Goal: Navigation & Orientation: Understand site structure

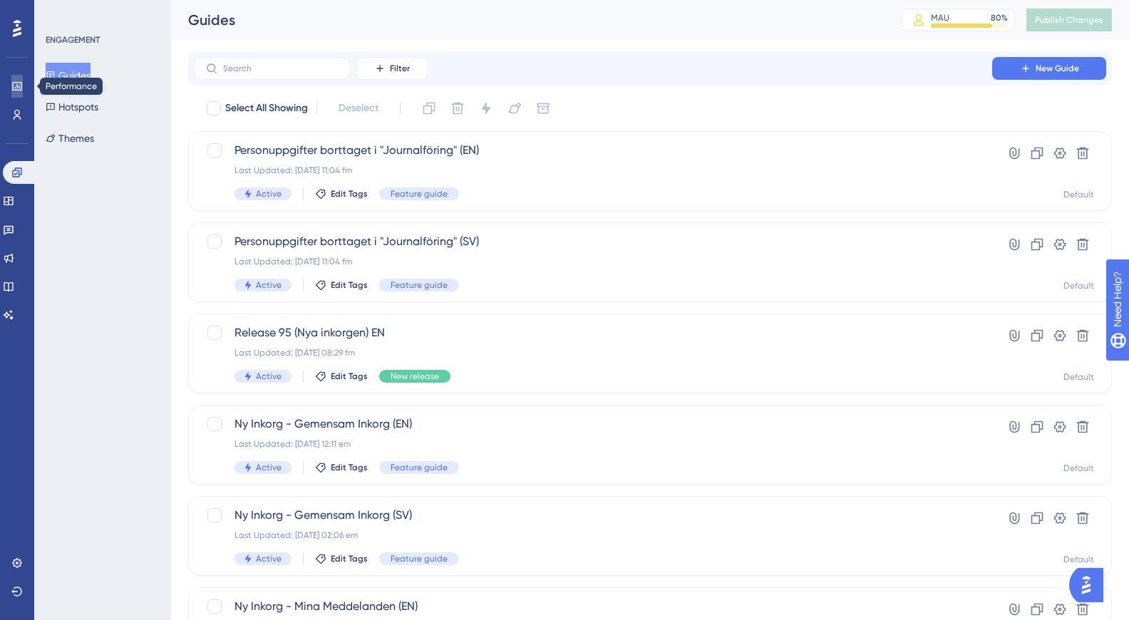
click at [23, 91] on link at bounding box center [16, 86] width 11 height 23
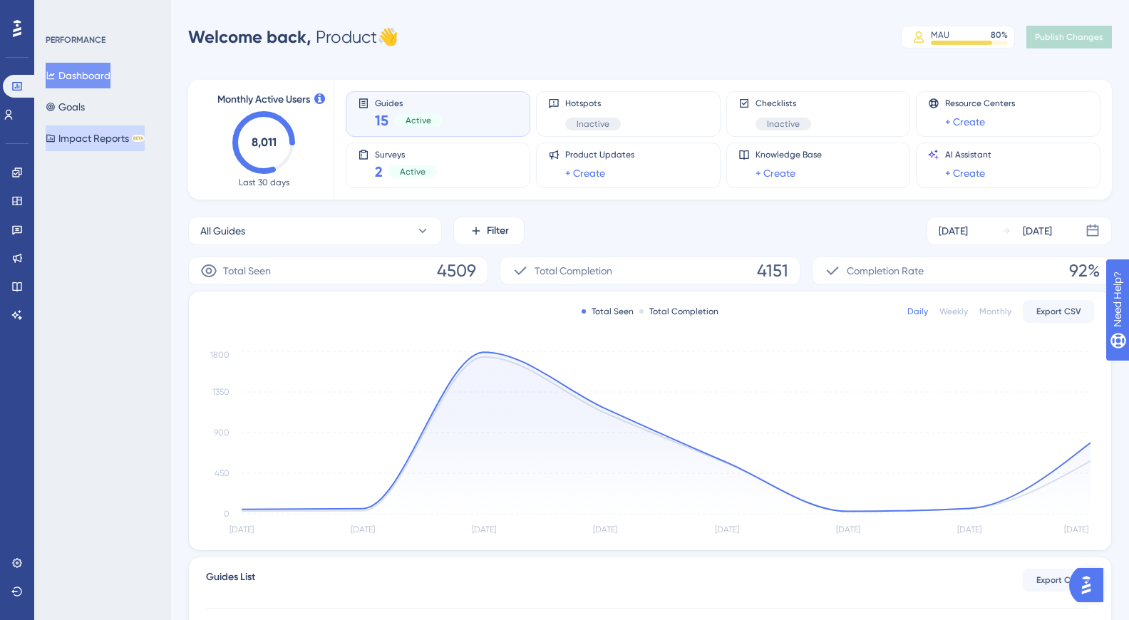
click at [93, 134] on button "Impact Reports BETA" at bounding box center [95, 138] width 99 height 26
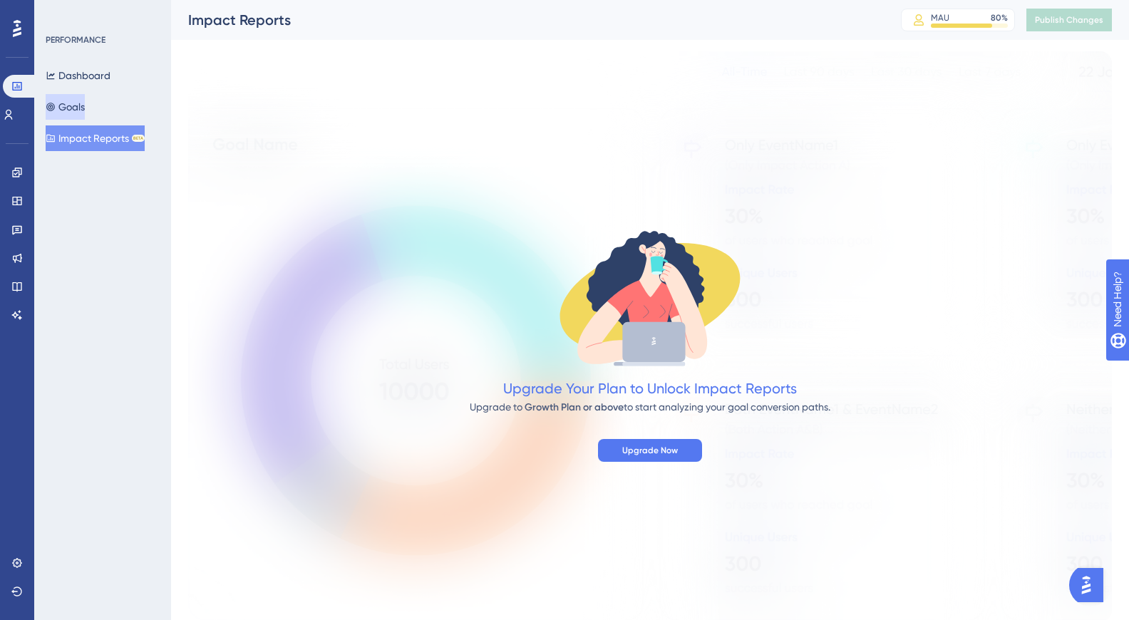
click at [75, 99] on button "Goals" at bounding box center [65, 107] width 39 height 26
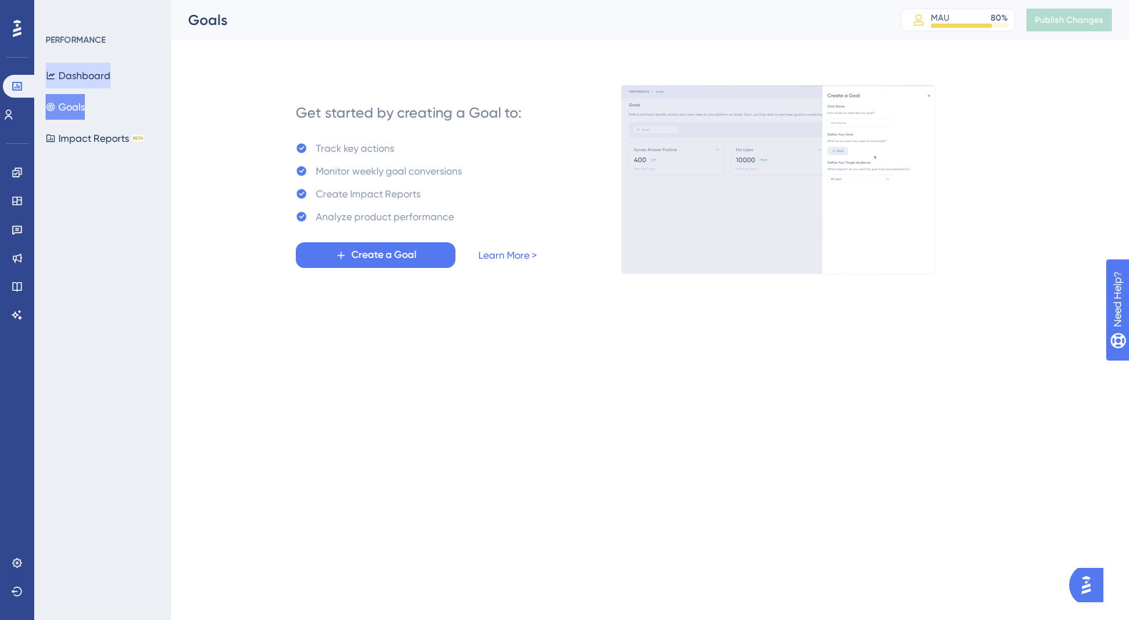
click at [102, 73] on button "Dashboard" at bounding box center [78, 76] width 65 height 26
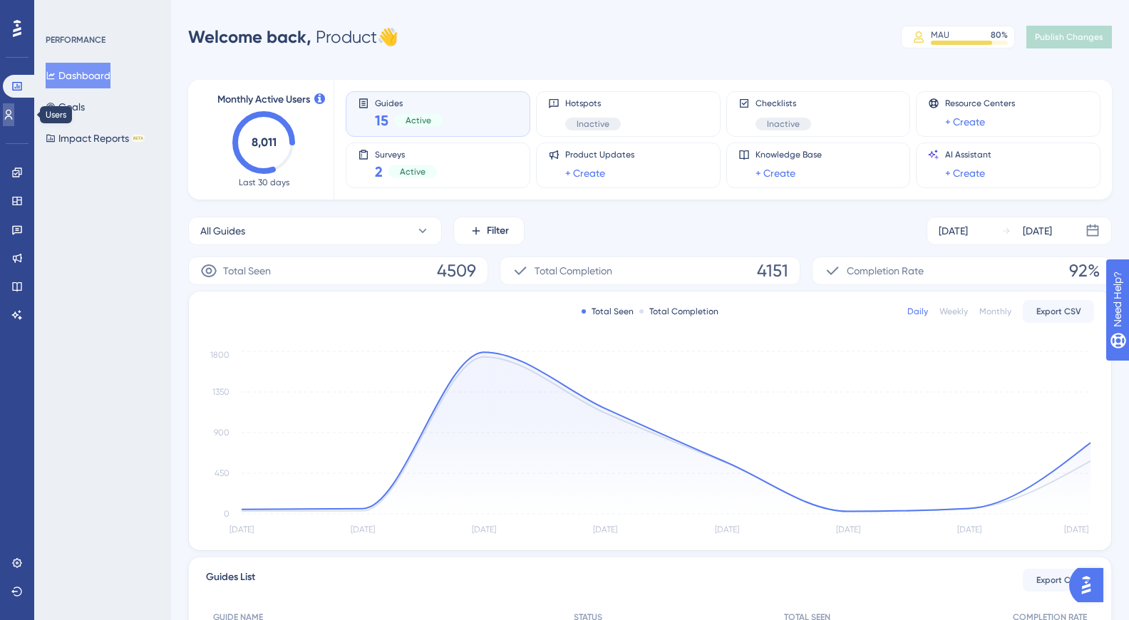
click at [14, 120] on link at bounding box center [8, 114] width 11 height 23
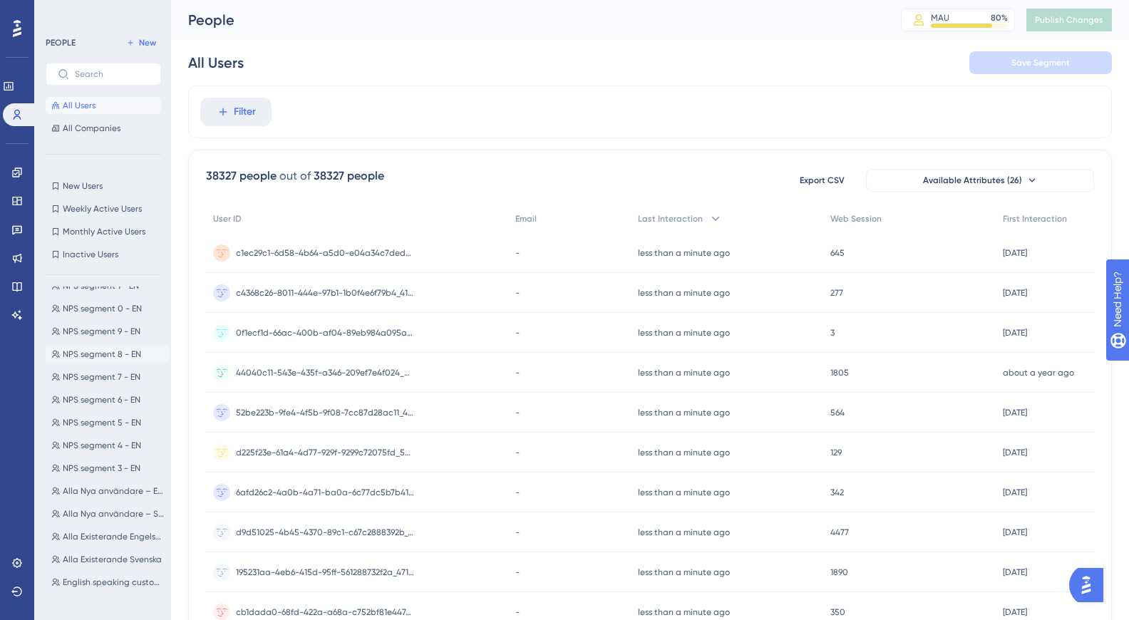
scroll to position [270, 0]
click at [90, 467] on span "NPS segment 3 - EN" at bounding box center [102, 463] width 78 height 11
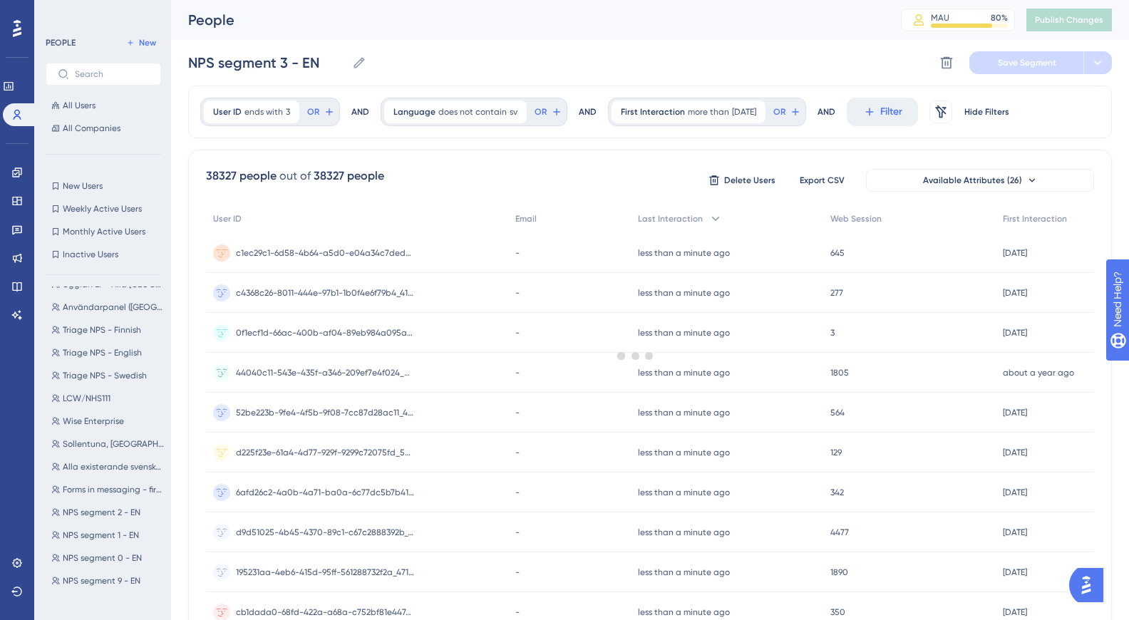
scroll to position [0, 0]
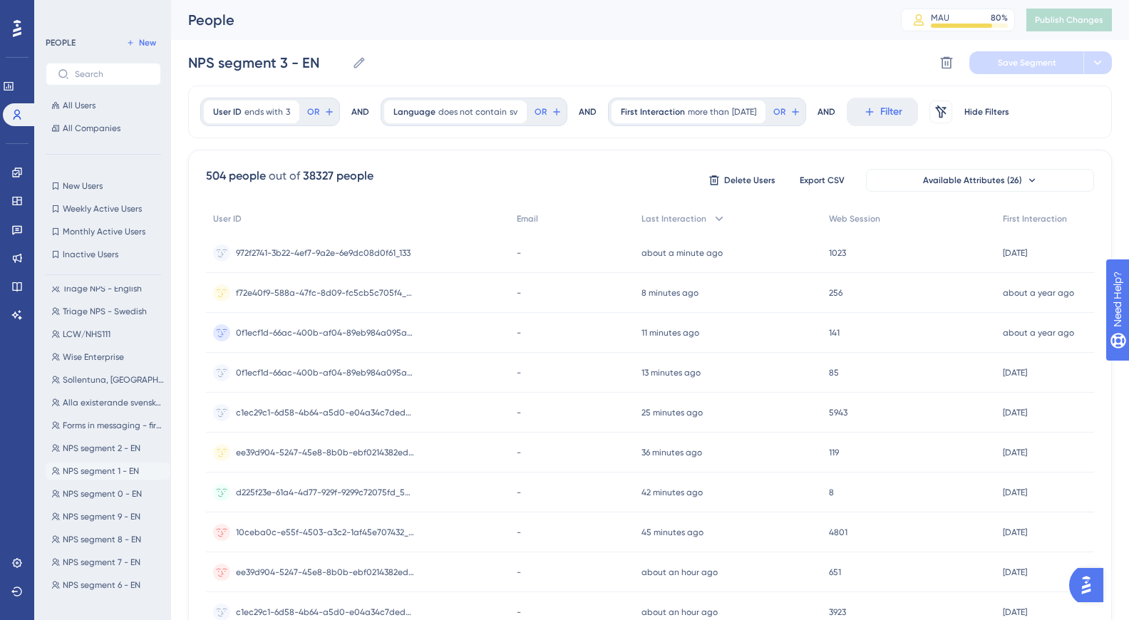
click at [106, 472] on span "NPS segment 1 - EN" at bounding box center [101, 470] width 76 height 11
type input "NPS segment 1 - EN"
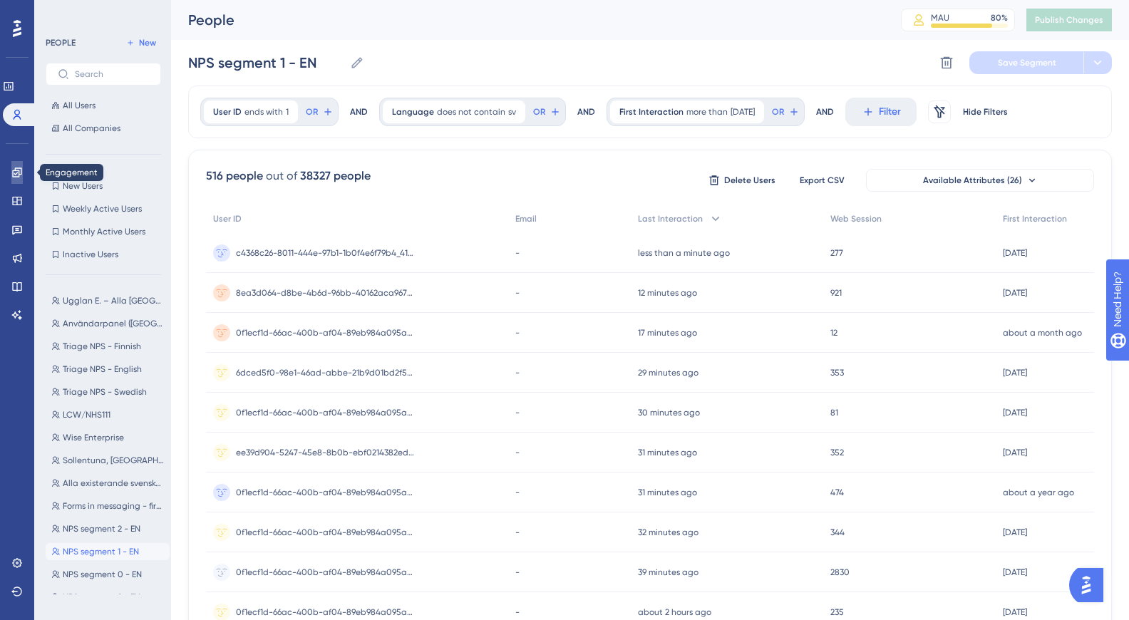
click at [14, 168] on icon at bounding box center [16, 172] width 11 height 11
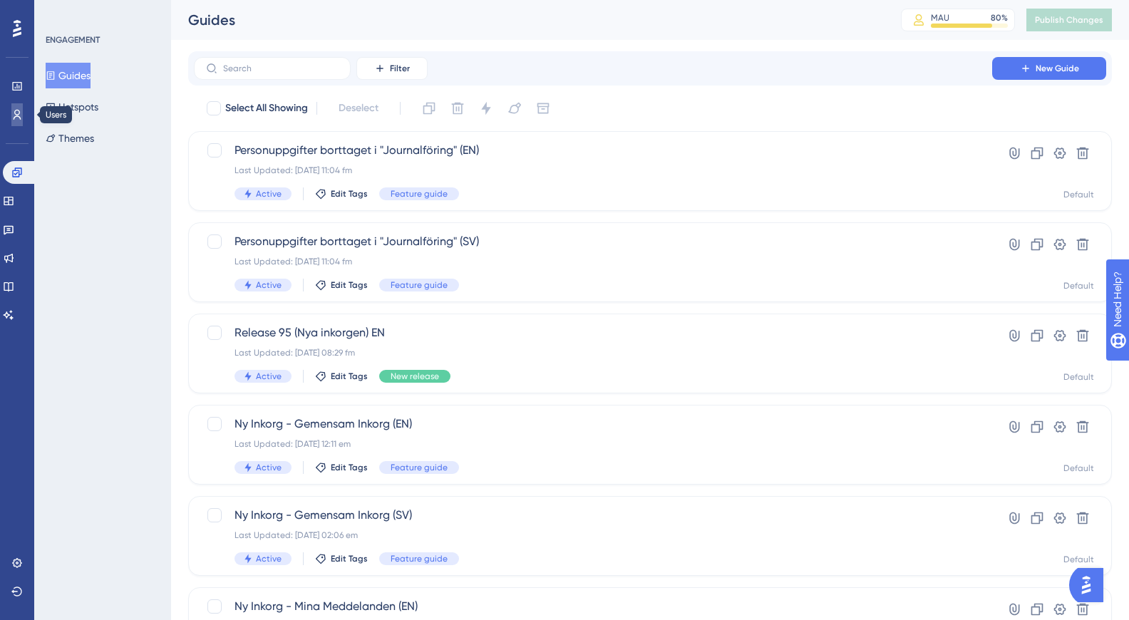
click at [11, 110] on link at bounding box center [16, 114] width 11 height 23
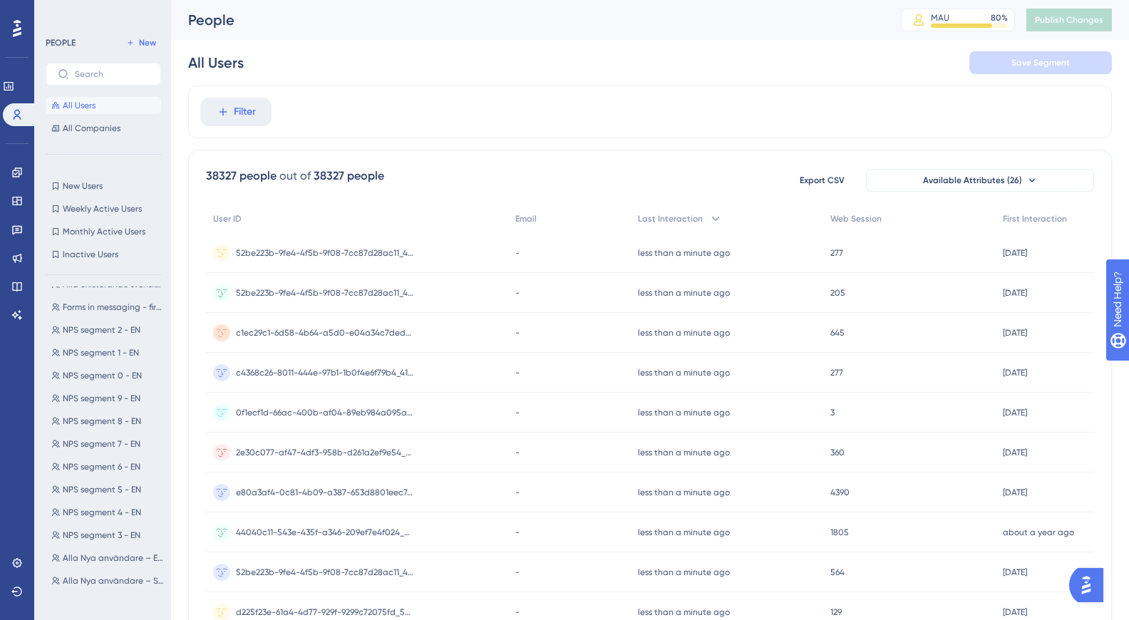
scroll to position [200, 0]
click at [88, 190] on span "New Users" at bounding box center [83, 185] width 40 height 11
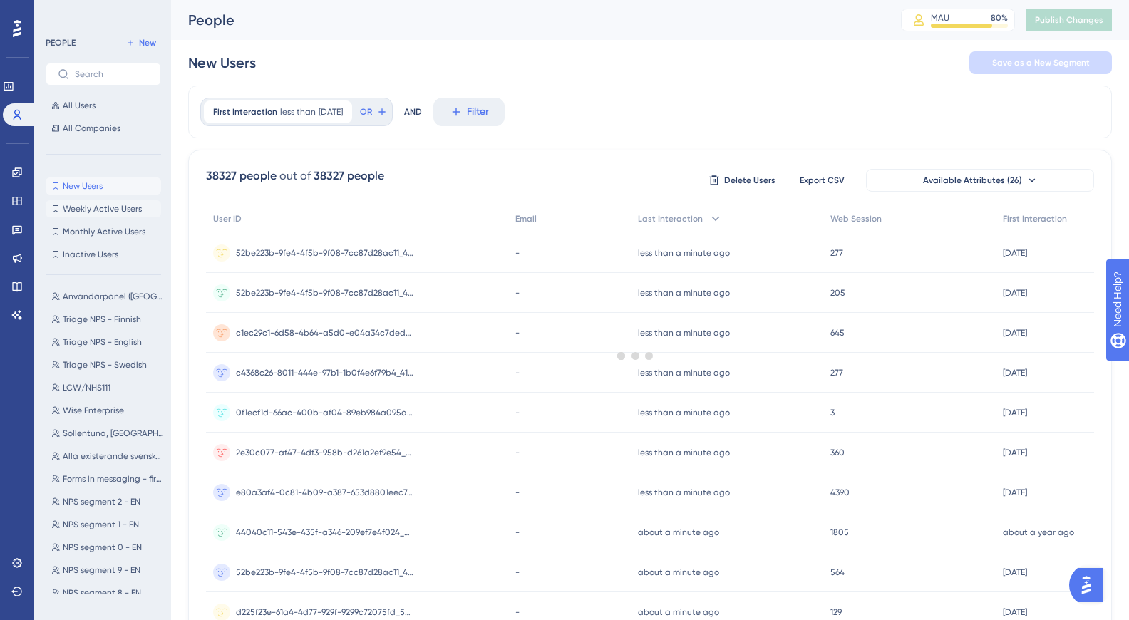
scroll to position [0, 0]
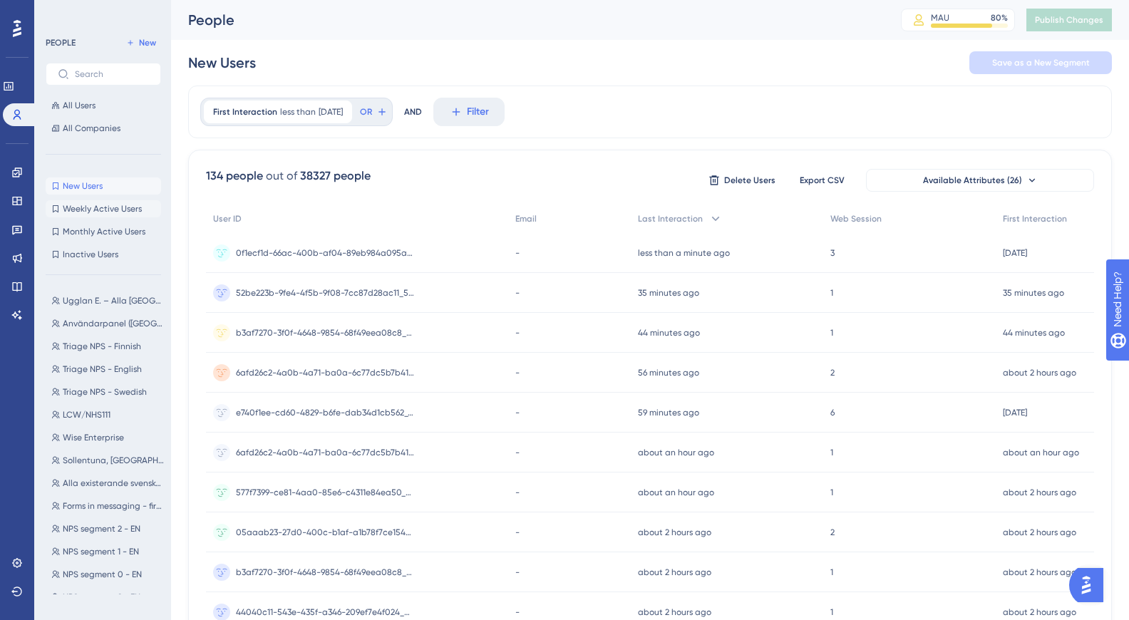
click at [102, 209] on span "Weekly Active Users" at bounding box center [102, 208] width 79 height 11
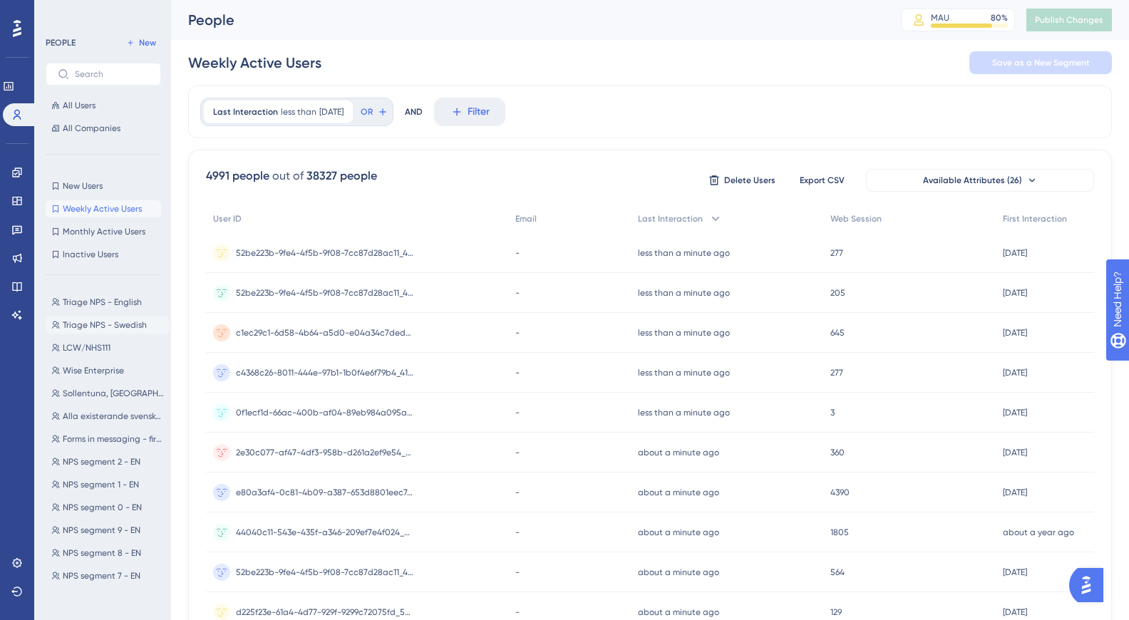
scroll to position [58, 0]
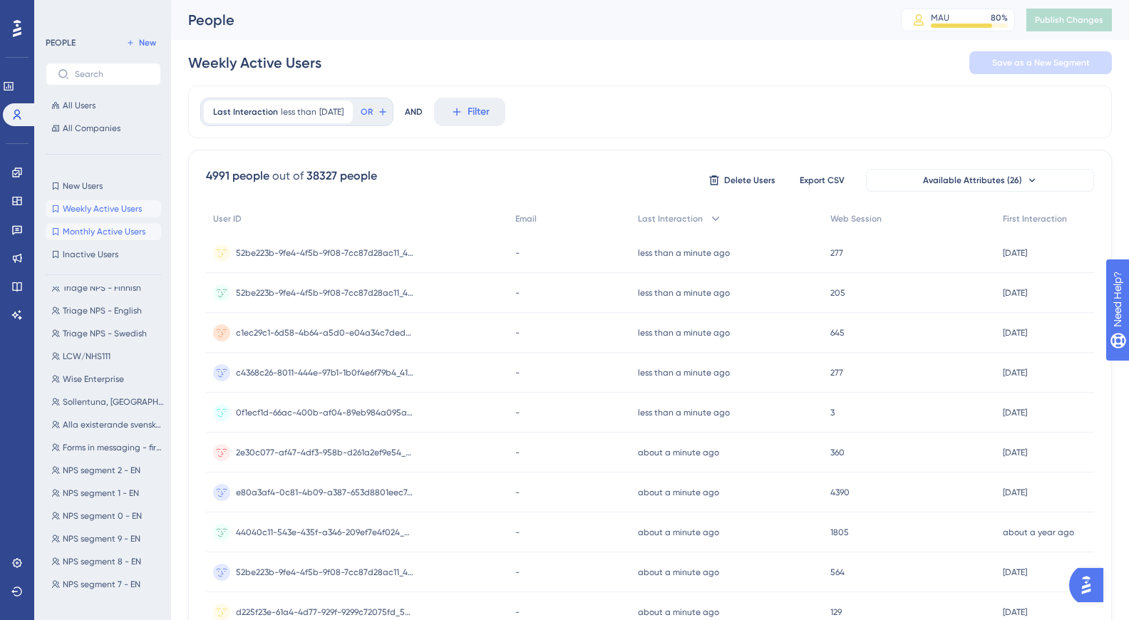
click at [123, 237] on button "Monthly Active Users Monthly Active Users" at bounding box center [103, 231] width 115 height 17
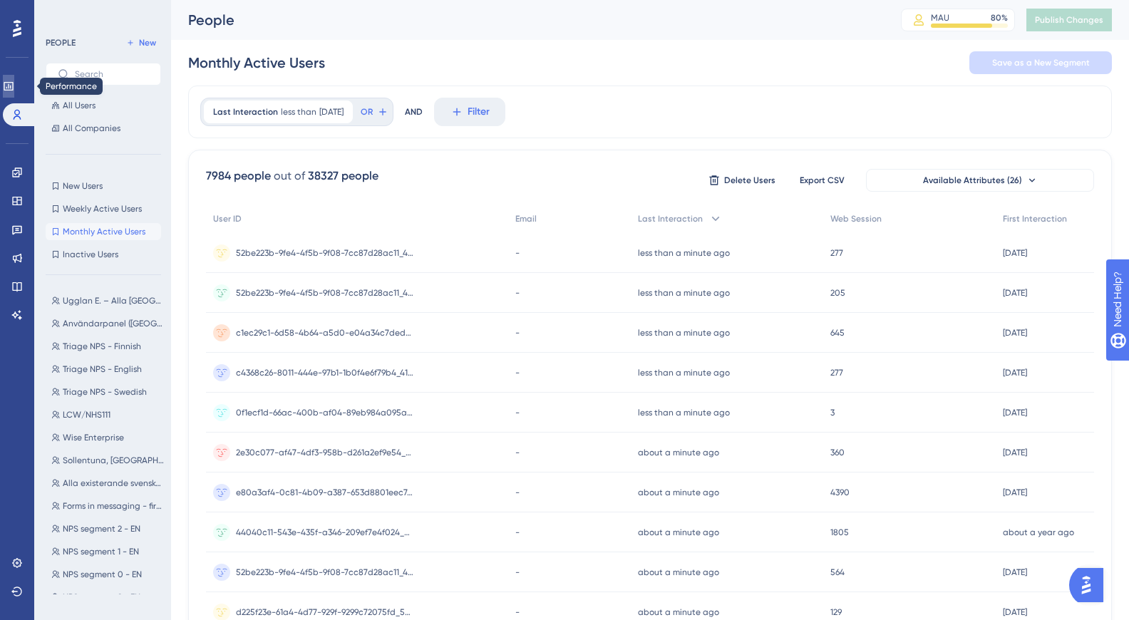
click at [13, 90] on icon at bounding box center [8, 86] width 9 height 9
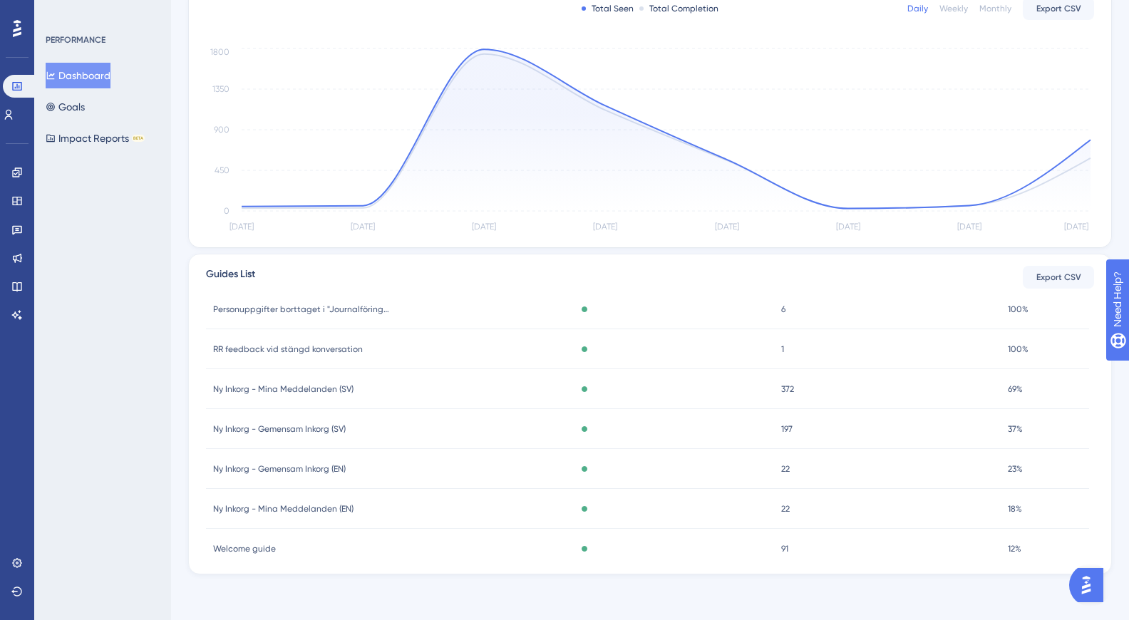
scroll to position [182, 0]
